Goal: Task Accomplishment & Management: Manage account settings

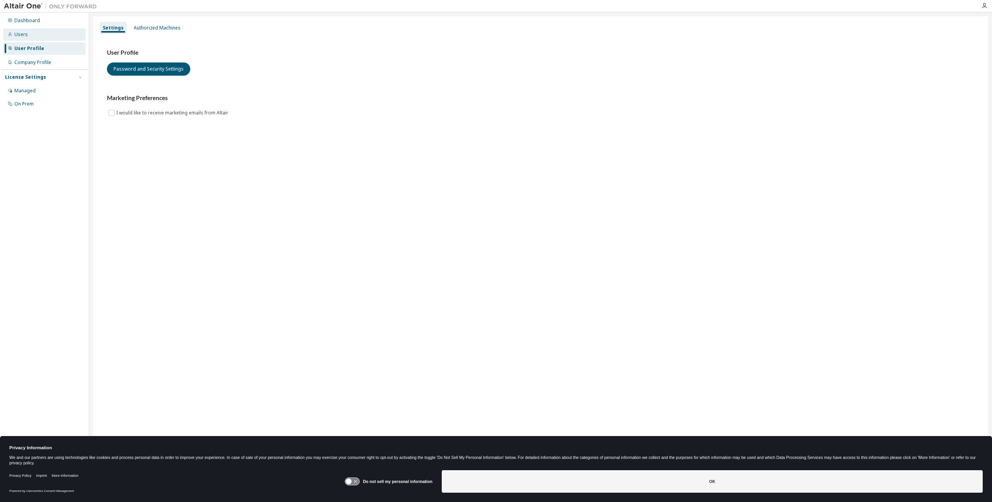
click at [53, 37] on div "Users" at bounding box center [44, 34] width 83 height 12
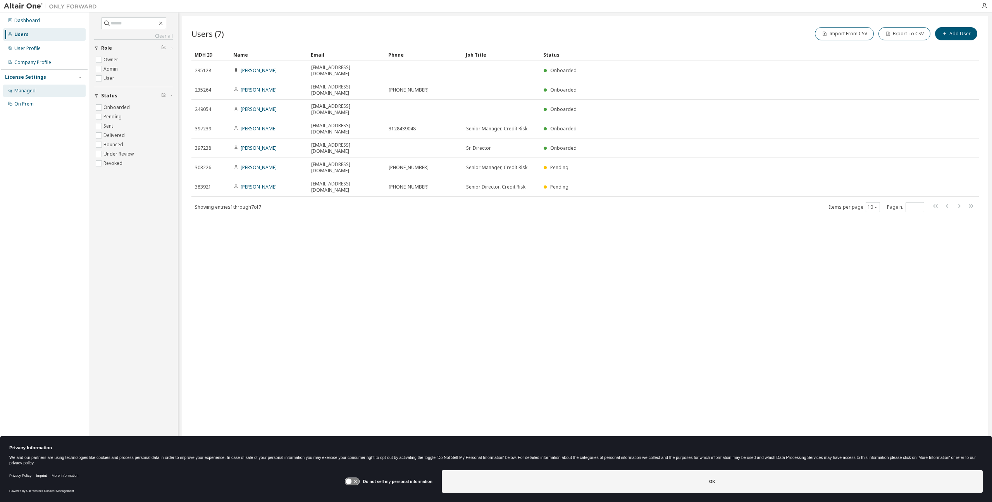
click at [34, 90] on div "Managed" at bounding box center [24, 91] width 21 height 6
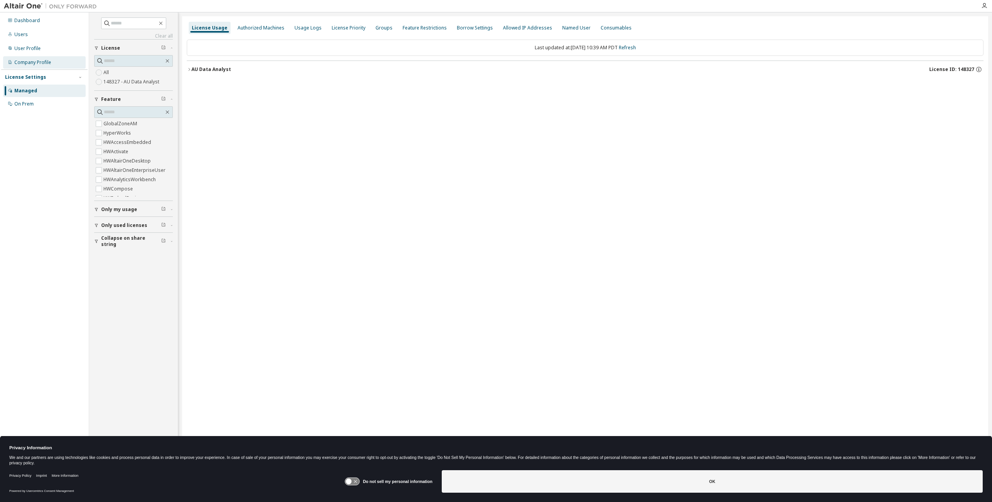
click at [36, 56] on div "Company Profile" at bounding box center [44, 62] width 83 height 12
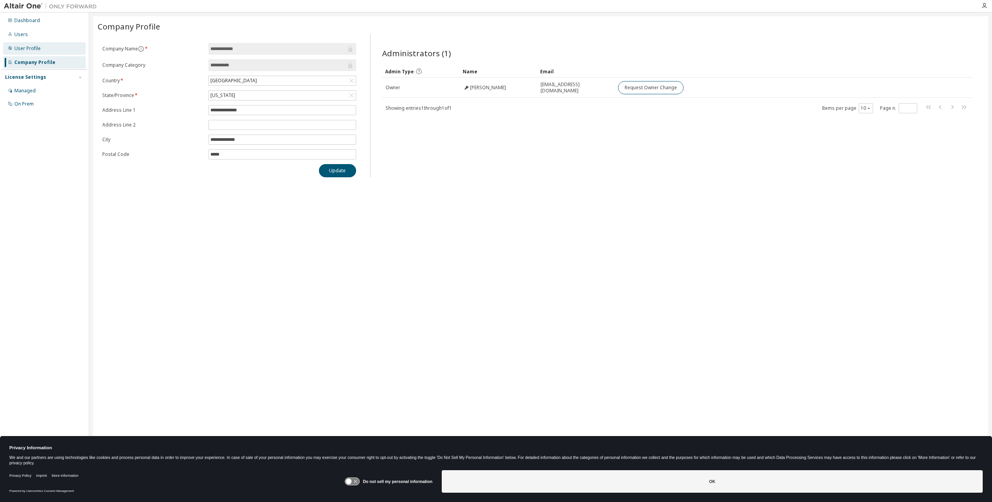
click at [43, 49] on div "User Profile" at bounding box center [44, 48] width 83 height 12
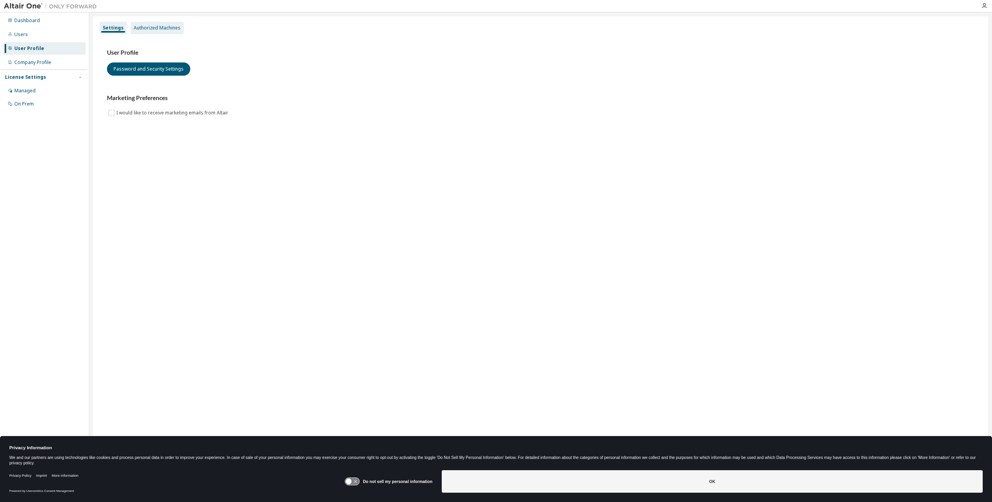
click at [143, 31] on div "Authorized Machines" at bounding box center [157, 28] width 47 height 6
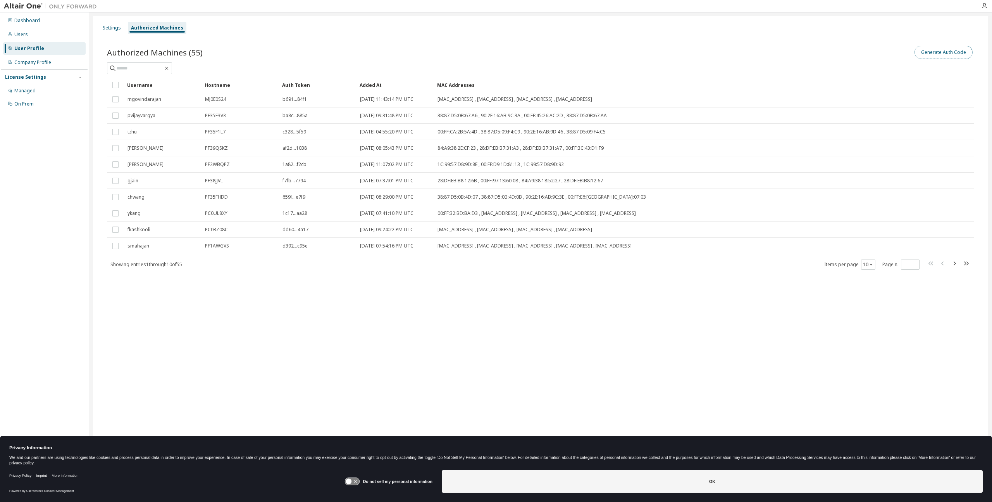
click at [934, 50] on button "Generate Auth Code" at bounding box center [944, 52] width 58 height 13
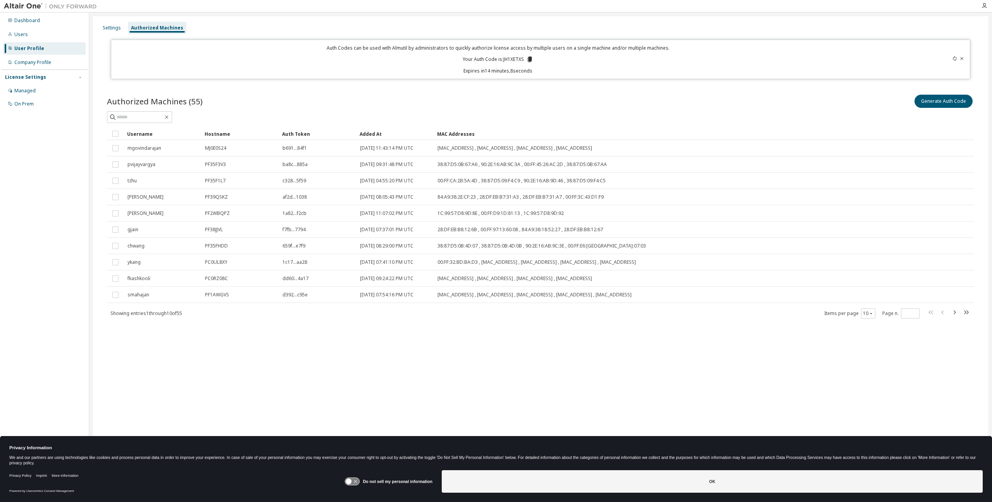
click at [528, 60] on icon at bounding box center [530, 59] width 4 height 5
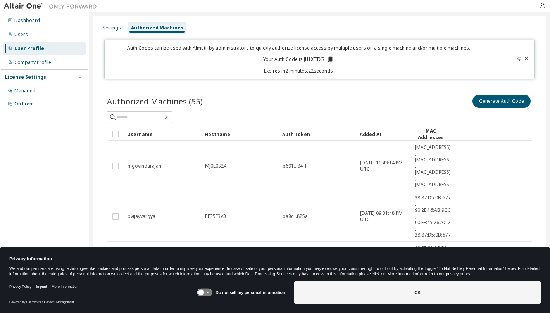
click at [524, 57] on icon at bounding box center [526, 58] width 5 height 5
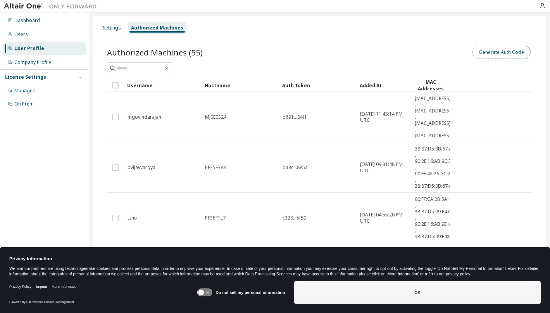
click at [510, 52] on button "Generate Auth Code" at bounding box center [501, 52] width 58 height 13
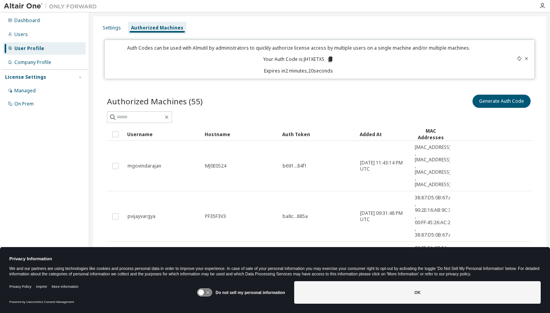
click at [517, 59] on icon at bounding box center [519, 58] width 5 height 5
click at [328, 59] on icon at bounding box center [330, 59] width 4 height 5
